Goal: Information Seeking & Learning: Learn about a topic

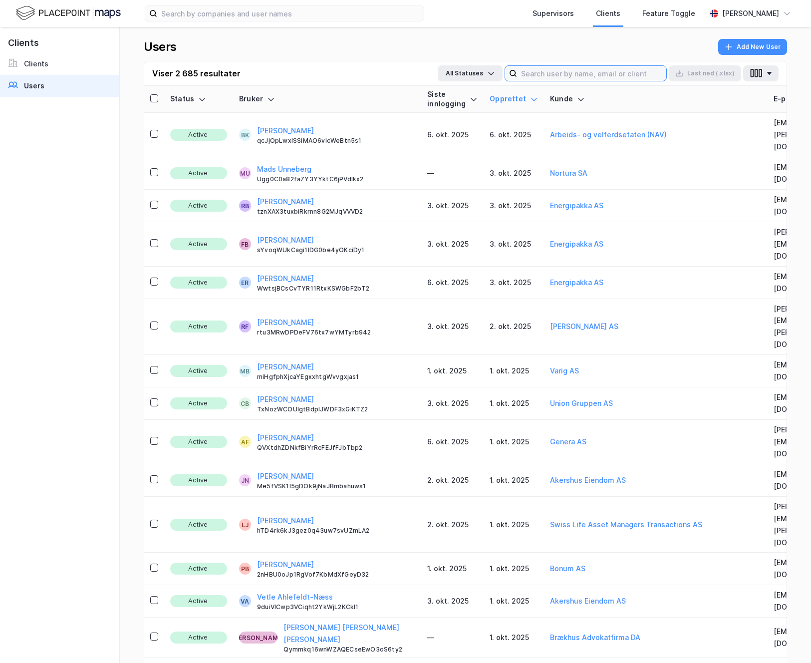
click at [618, 77] on input at bounding box center [591, 73] width 149 height 15
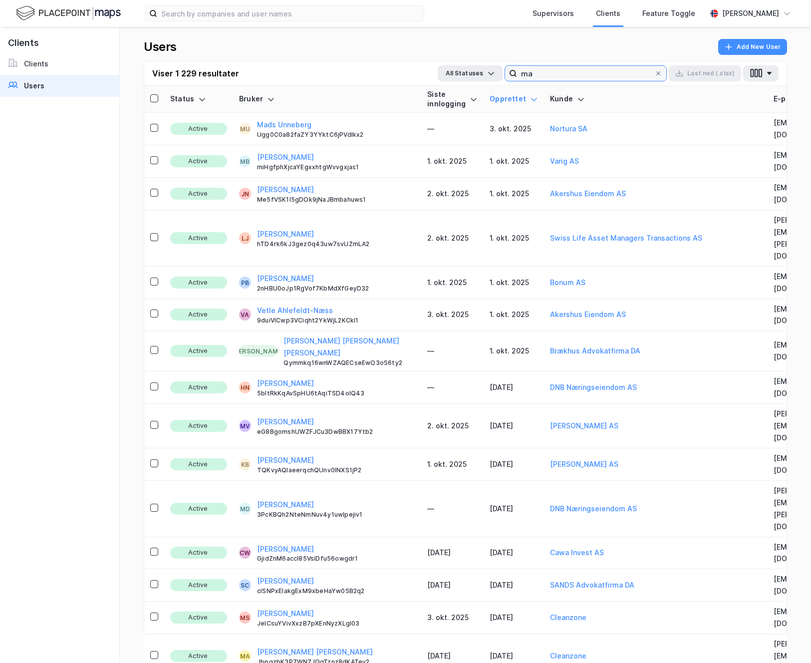
type input "m"
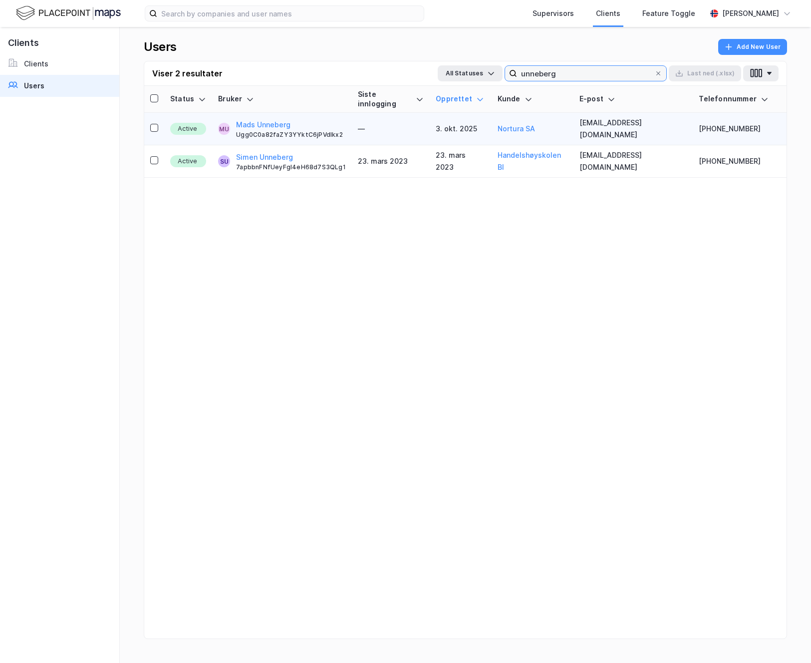
type input "unneberg"
click at [396, 123] on td "—" at bounding box center [391, 129] width 78 height 32
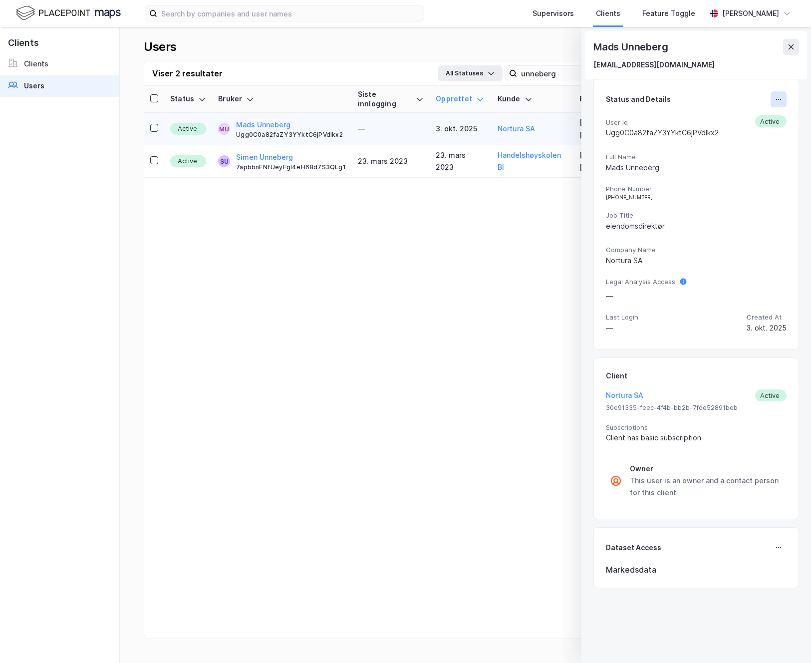
click at [783, 104] on button at bounding box center [779, 99] width 16 height 16
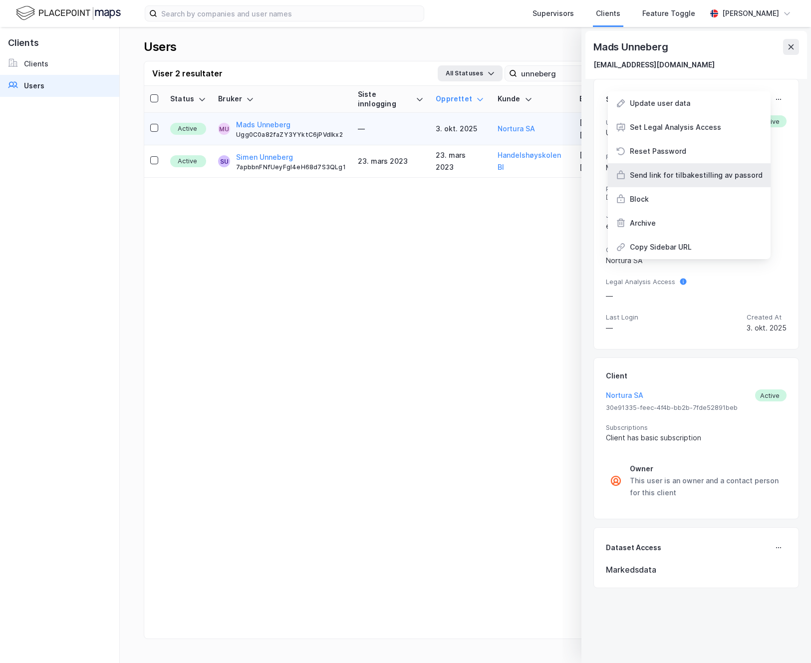
click at [707, 176] on div "Send link for tilbakestilling av passord" at bounding box center [696, 175] width 133 height 12
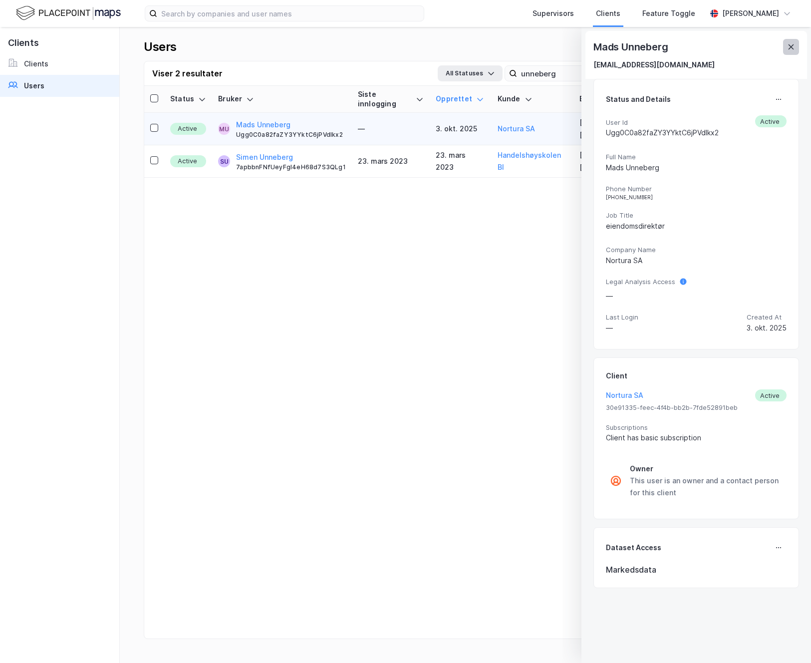
click at [789, 47] on icon at bounding box center [791, 47] width 8 height 8
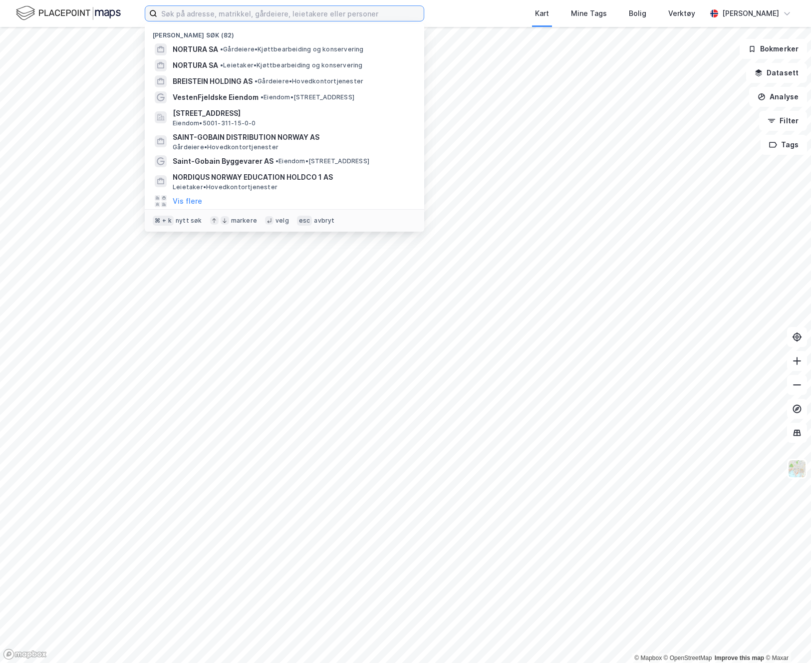
click at [248, 9] on input at bounding box center [290, 13] width 267 height 15
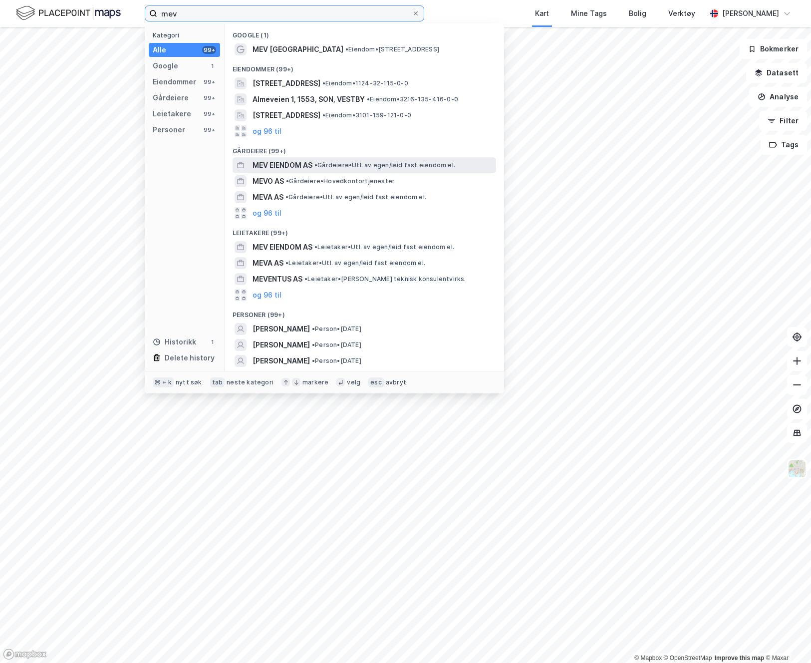
type input "mev"
click at [300, 169] on span "MEV EIENDOM AS" at bounding box center [283, 165] width 60 height 12
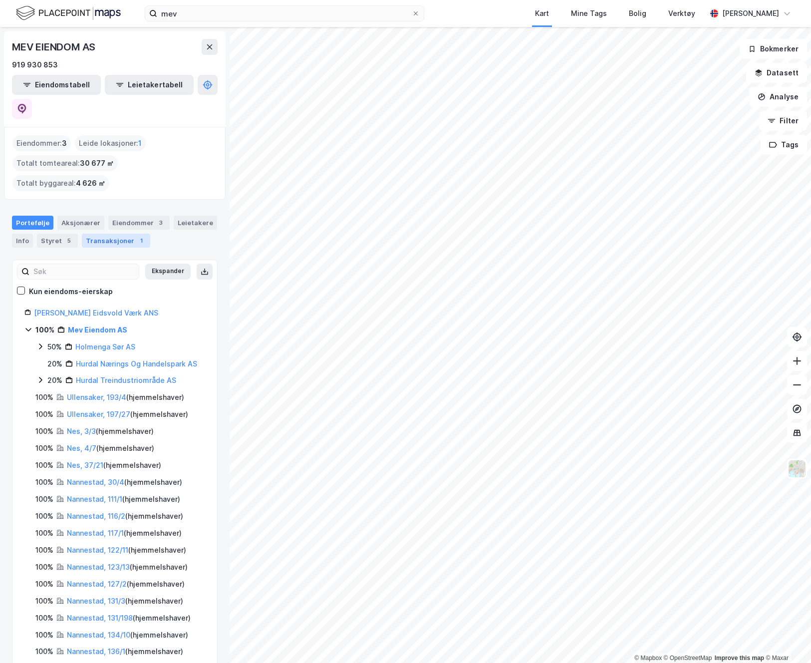
click at [119, 234] on div "Transaksjoner 1" at bounding box center [116, 241] width 68 height 14
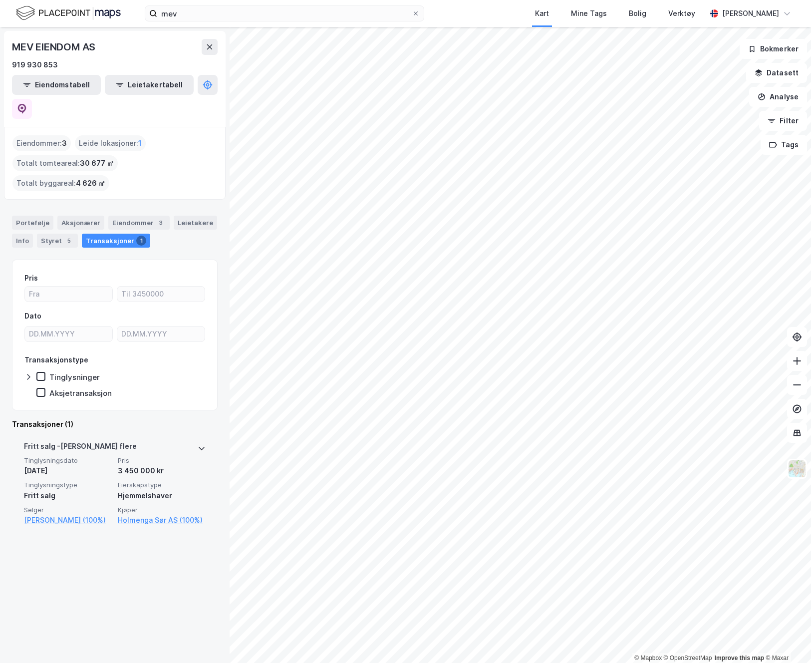
click at [69, 440] on div "[PERSON_NAME] flere" at bounding box center [80, 448] width 113 height 16
click at [143, 550] on link "Eidsvoll, 104/35" at bounding box center [162, 556] width 88 height 12
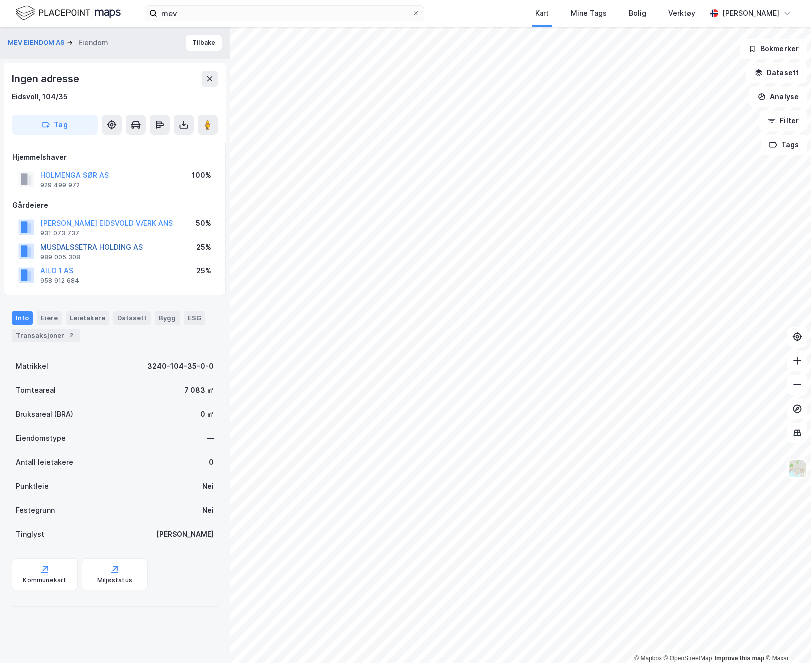
click at [0, 0] on button "MUSDALSSETRA HOLDING AS" at bounding box center [0, 0] width 0 height 0
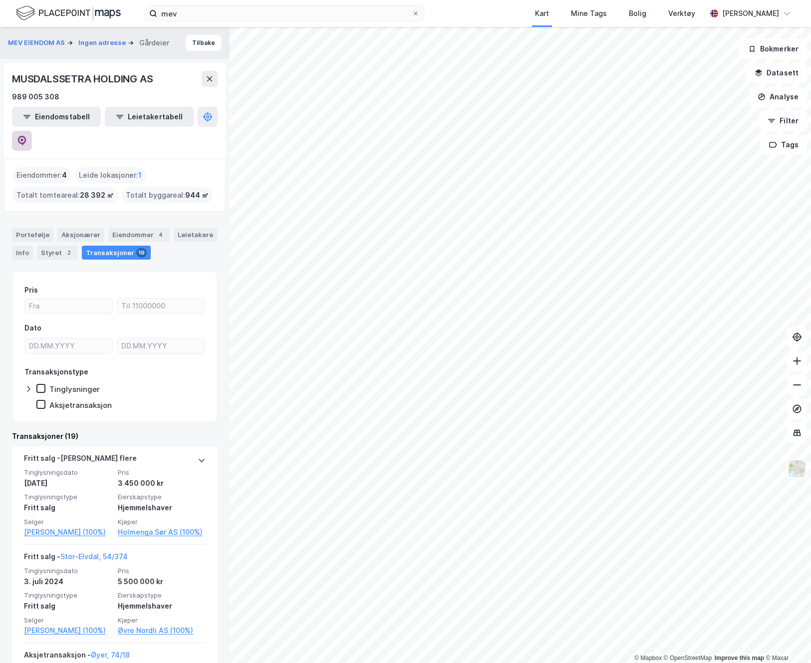
click at [27, 136] on icon at bounding box center [22, 141] width 10 height 10
click at [49, 42] on button "MEV EIENDOM AS" at bounding box center [37, 43] width 59 height 10
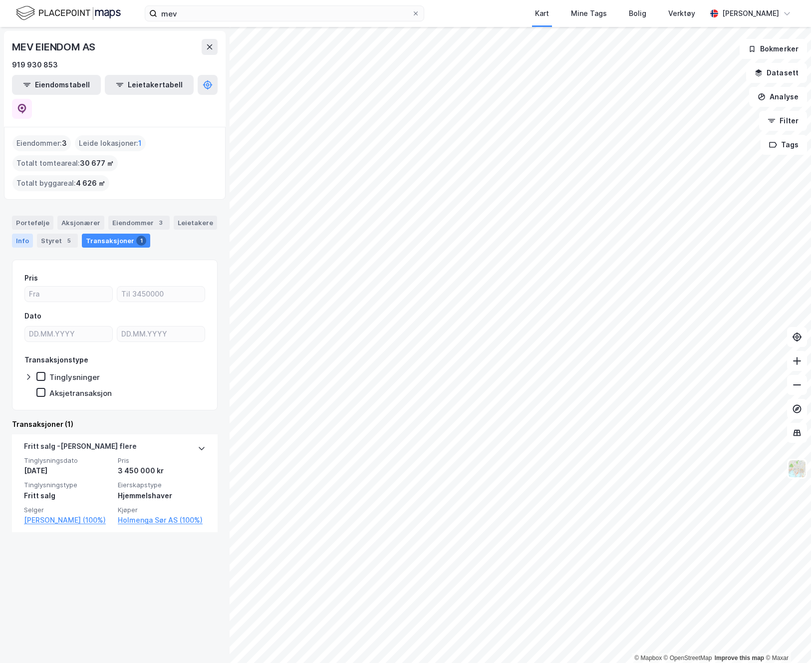
click at [28, 234] on div "Info" at bounding box center [22, 241] width 21 height 14
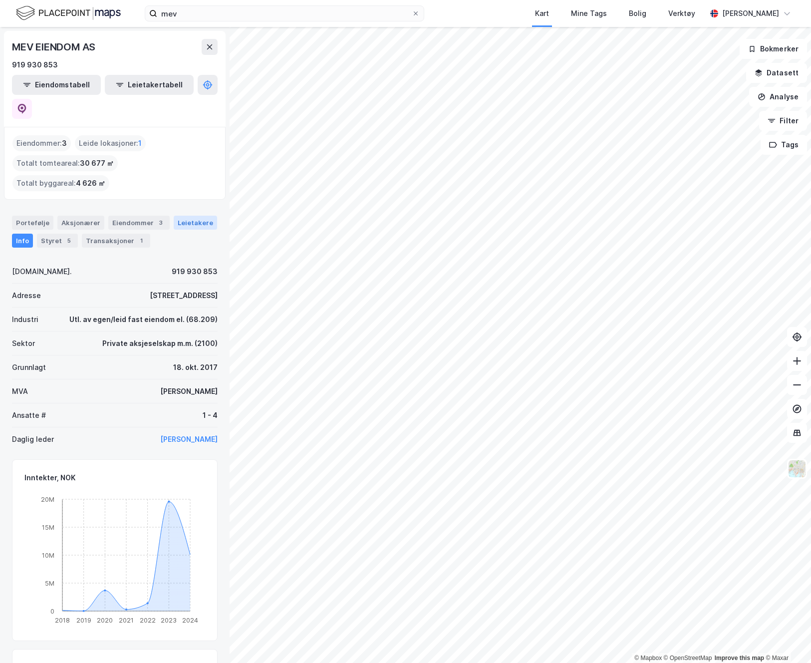
click at [188, 216] on div "Leietakere" at bounding box center [195, 223] width 43 height 14
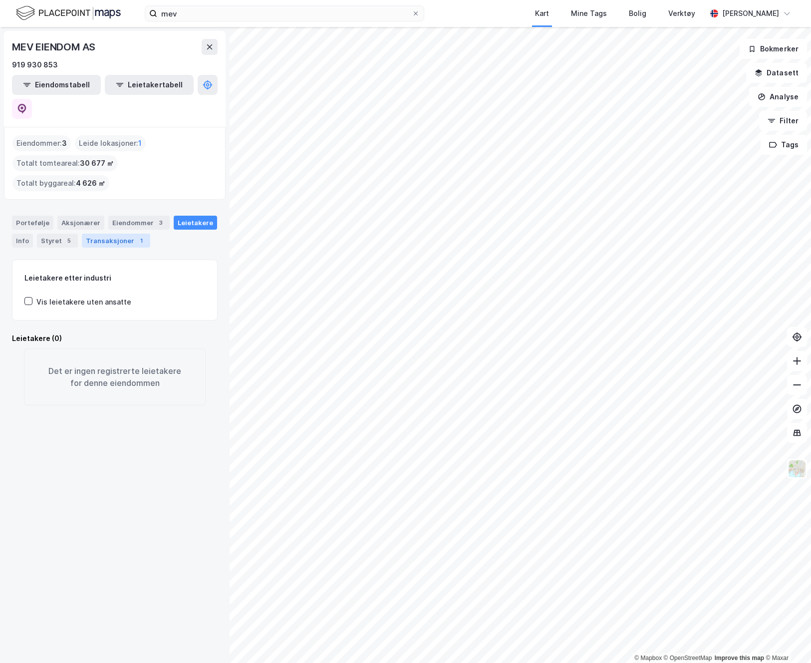
click at [100, 234] on div "Transaksjoner 1" at bounding box center [116, 241] width 68 height 14
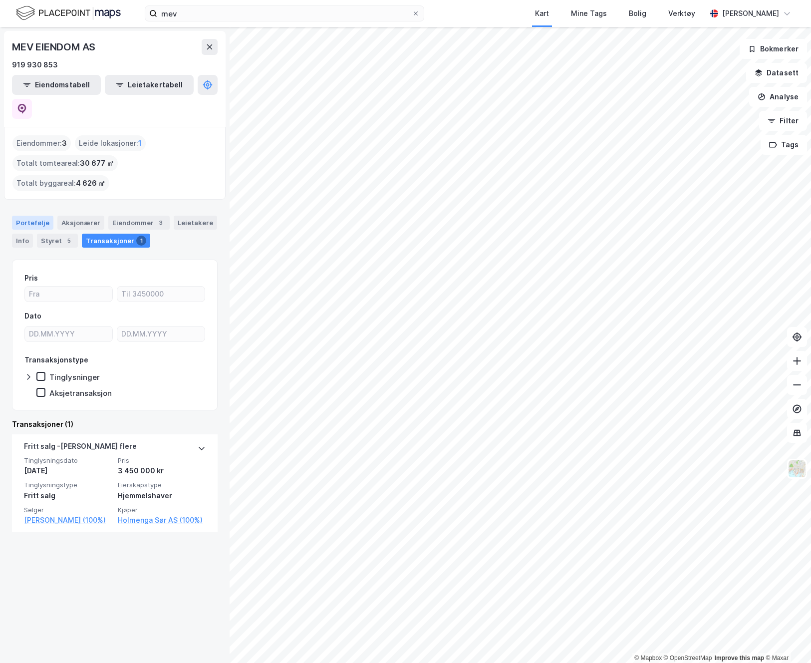
click at [39, 216] on div "Portefølje" at bounding box center [32, 223] width 41 height 14
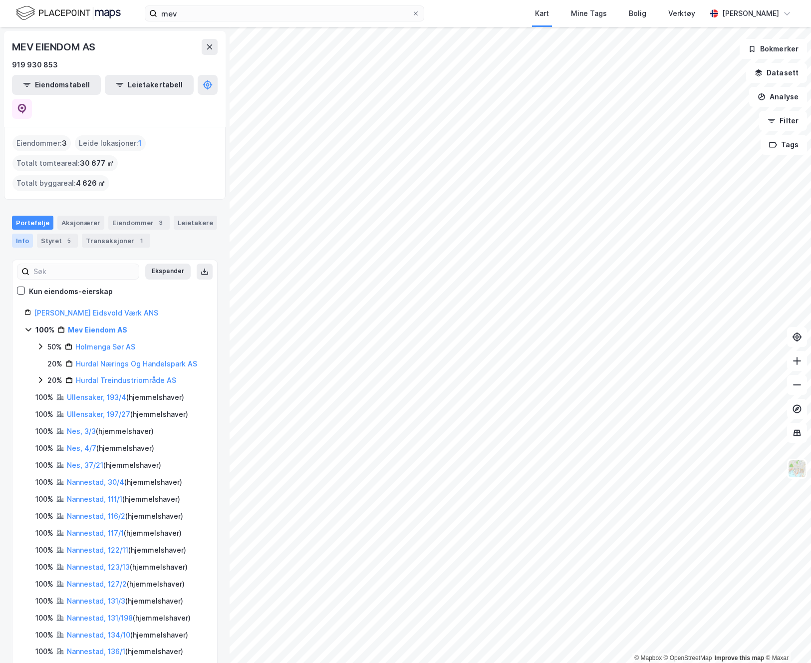
click at [22, 234] on div "Info" at bounding box center [22, 241] width 21 height 14
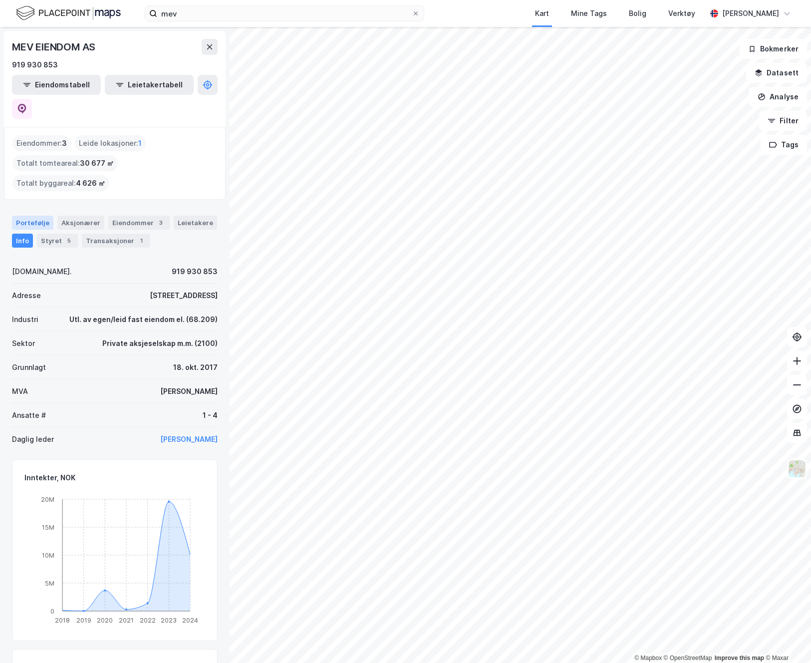
click at [31, 216] on div "Portefølje" at bounding box center [32, 223] width 41 height 14
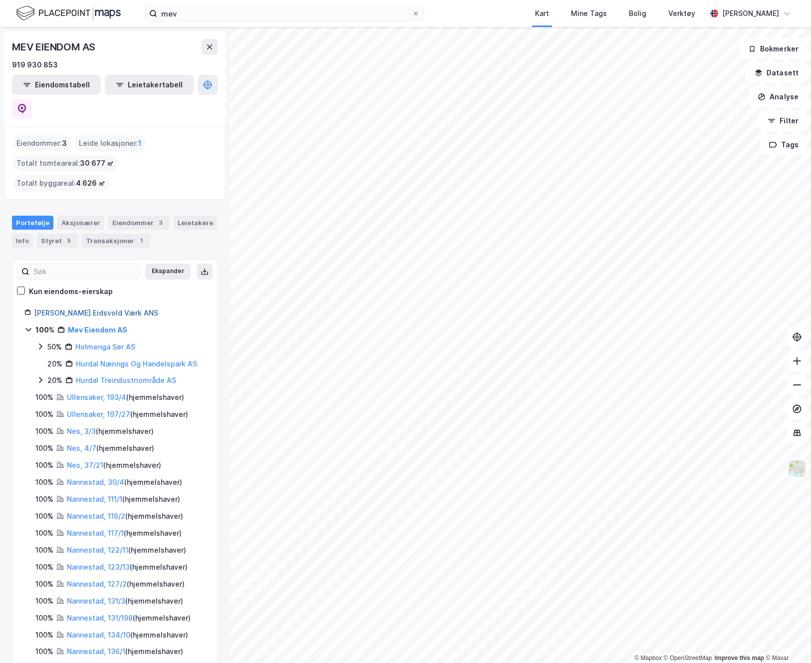
click at [80, 309] on link "Mathiesen Eidsvold Værk ANS" at bounding box center [96, 313] width 124 height 8
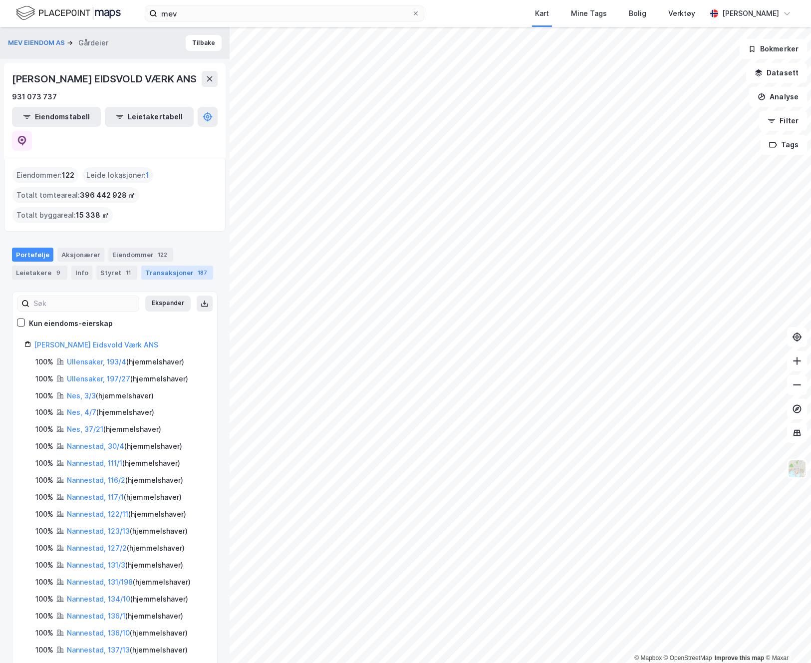
click at [170, 266] on div "Transaksjoner 187" at bounding box center [177, 273] width 72 height 14
